Goal: Task Accomplishment & Management: Manage account settings

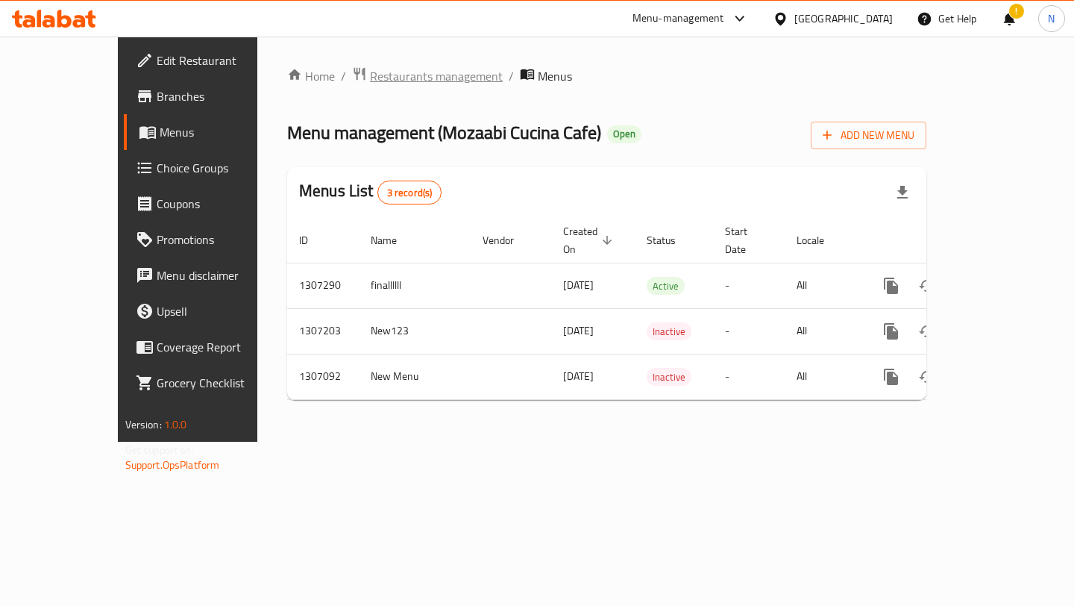
click at [370, 75] on span "Restaurants management" at bounding box center [436, 76] width 133 height 18
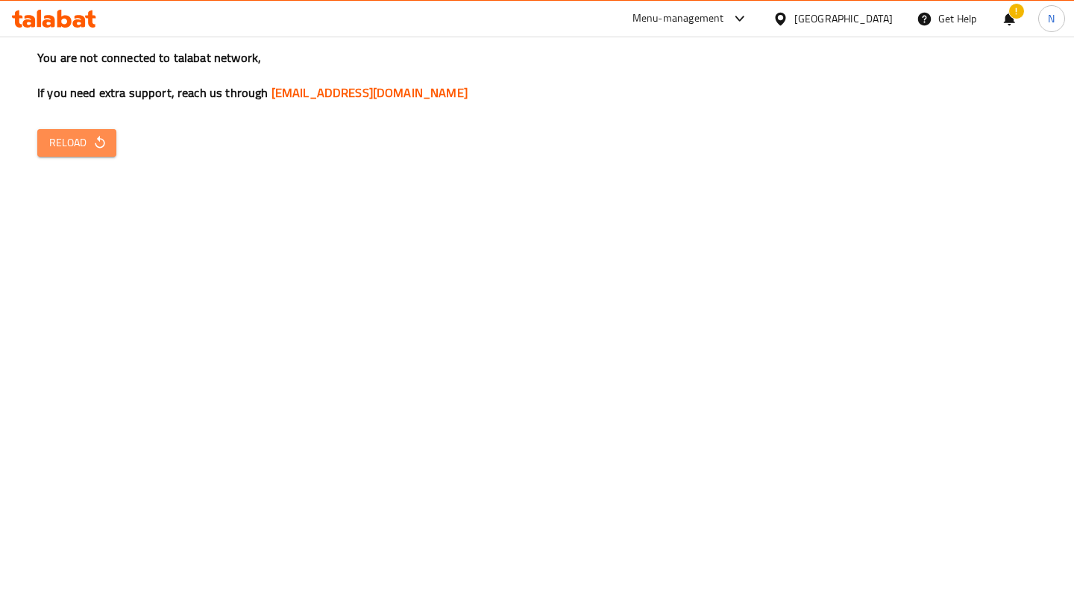
click at [68, 149] on span "Reload" at bounding box center [76, 143] width 55 height 19
